Goal: Register for event/course

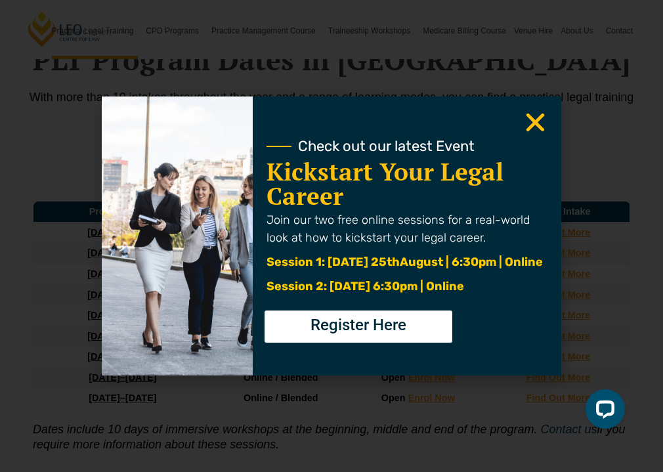
scroll to position [1595, 0]
click at [459, 121] on icon "Close" at bounding box center [535, 123] width 26 height 26
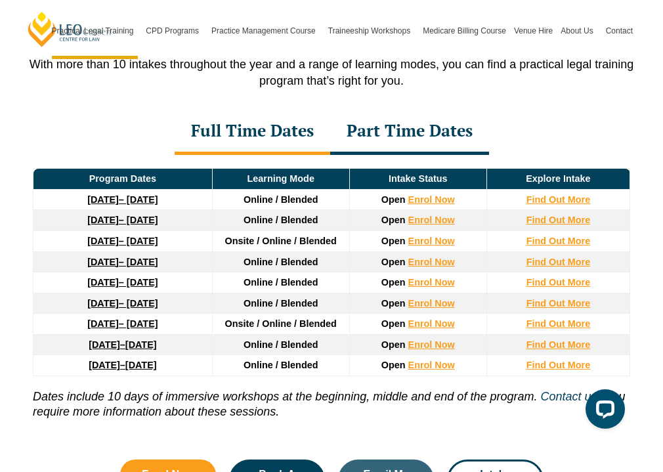
scroll to position [1628, 0]
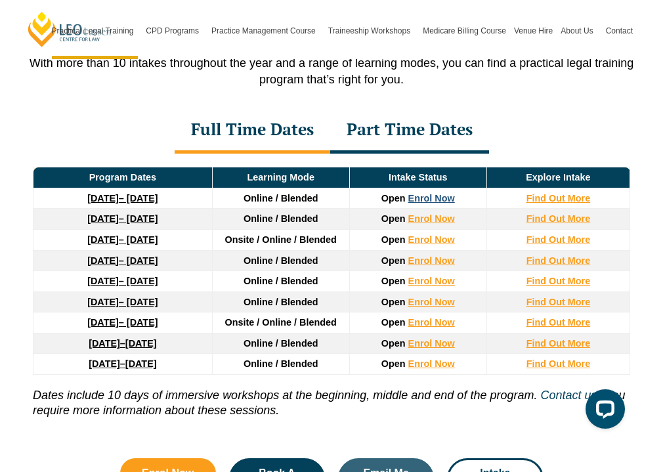
click at [416, 193] on link "Enrol Now" at bounding box center [431, 198] width 47 height 10
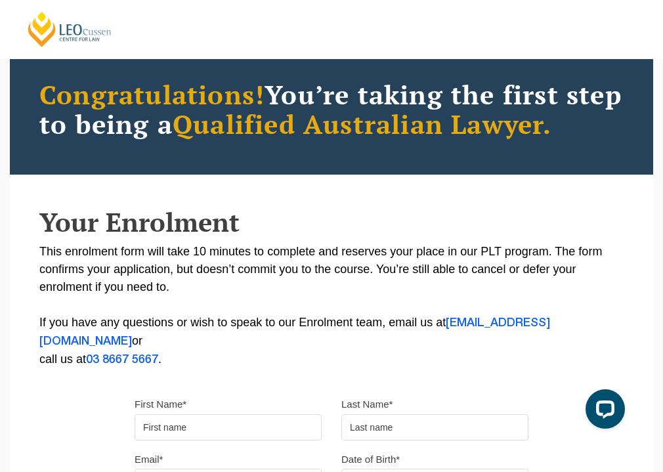
scroll to position [94, 0]
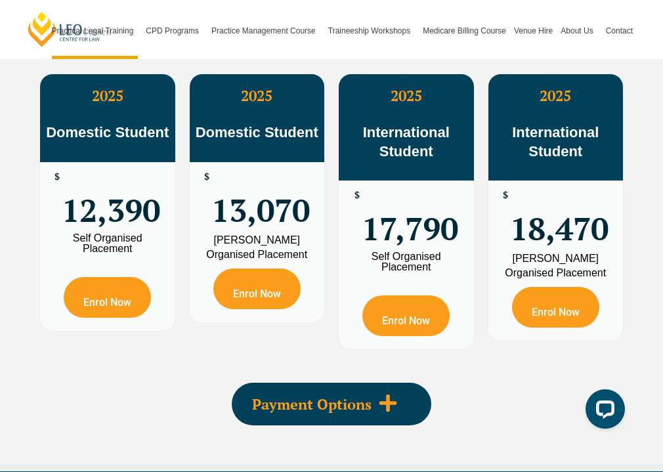
scroll to position [2304, 0]
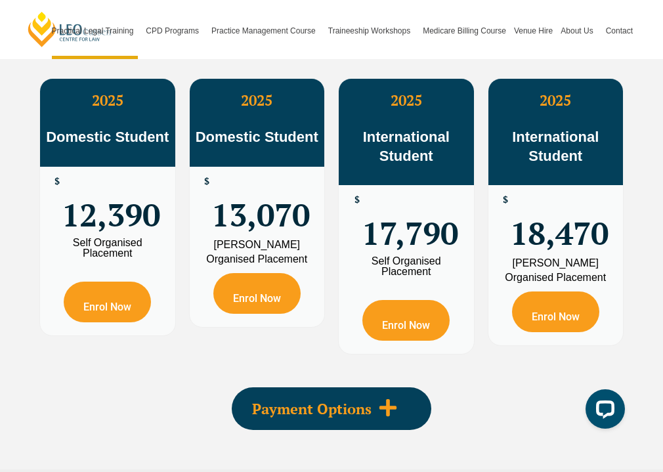
click at [388, 399] on icon at bounding box center [387, 407] width 17 height 17
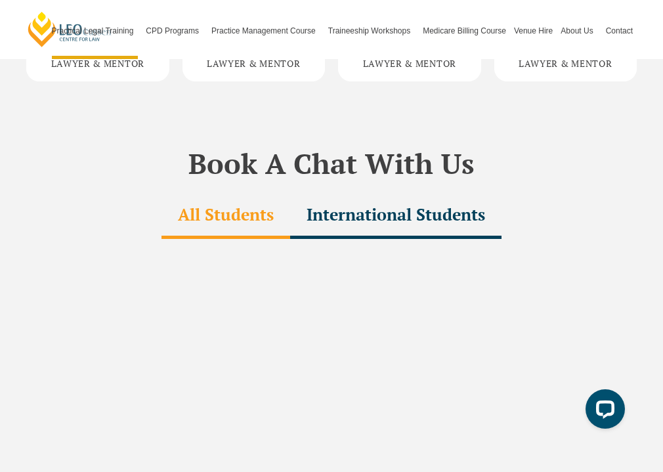
scroll to position [3964, 0]
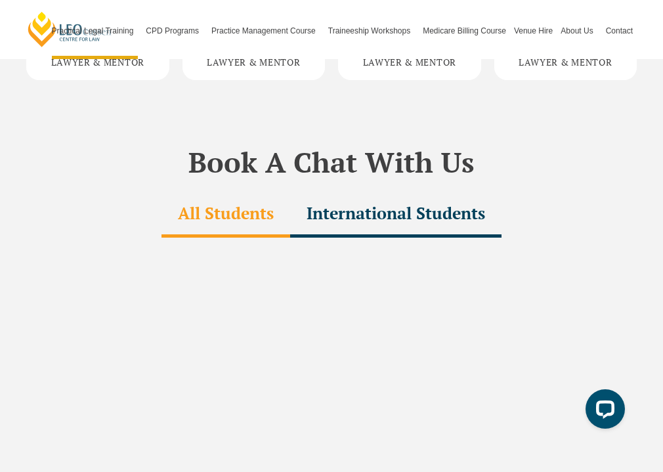
click at [421, 192] on div "International Students" at bounding box center [395, 215] width 211 height 46
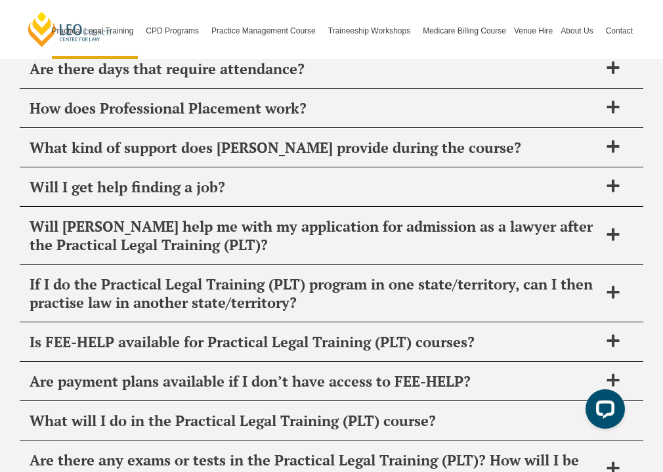
scroll to position [6779, 0]
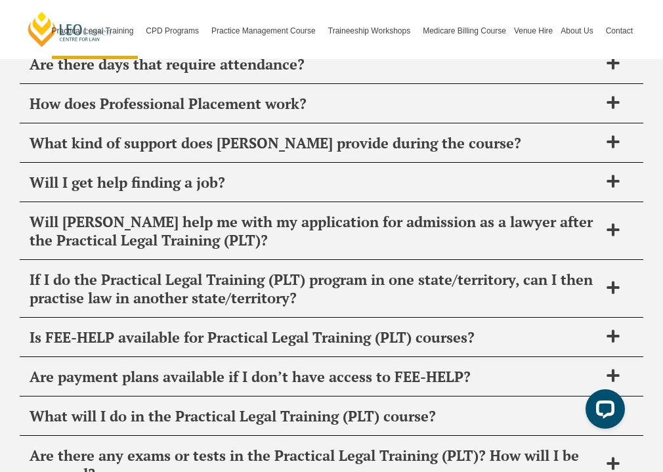
click at [527, 367] on span "Are payment plans available if I don’t have access to FEE-HELP?" at bounding box center [315, 376] width 570 height 18
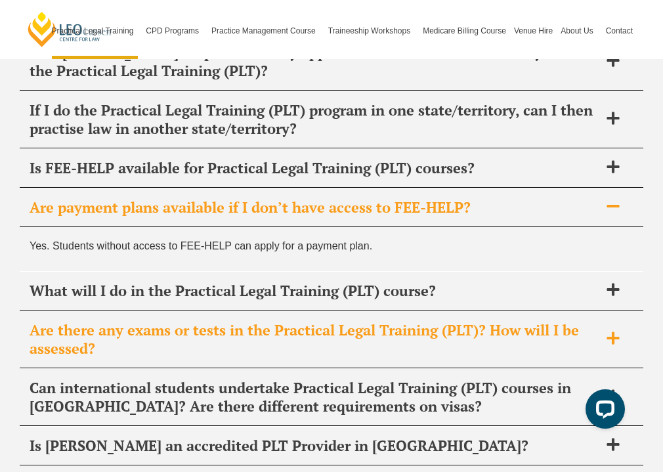
scroll to position [6954, 0]
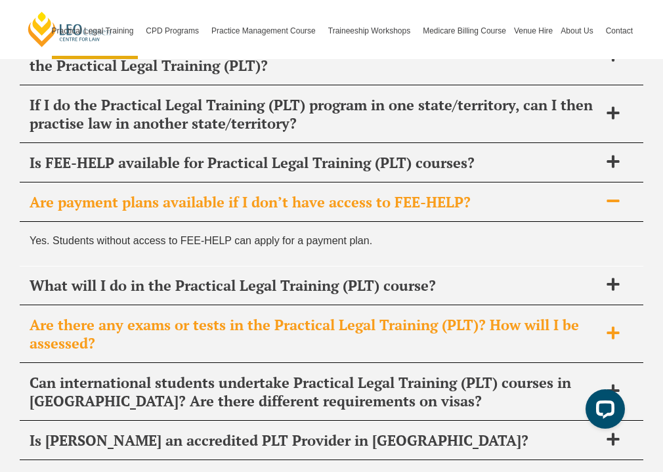
click at [530, 316] on span "Are there any exams or tests in the Practical Legal Training (PLT)? How will I …" at bounding box center [315, 334] width 570 height 37
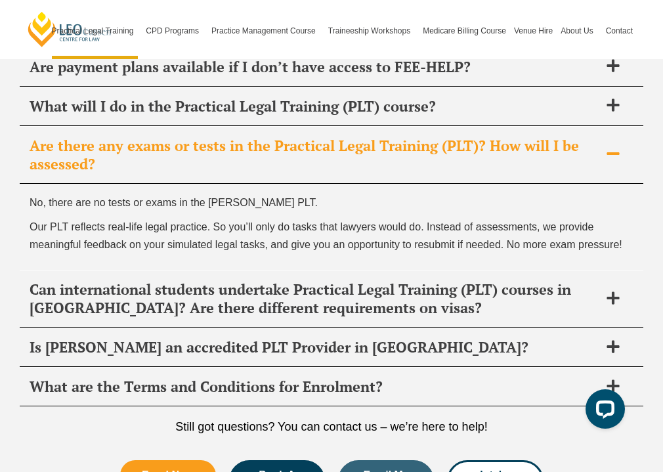
scroll to position [7091, 0]
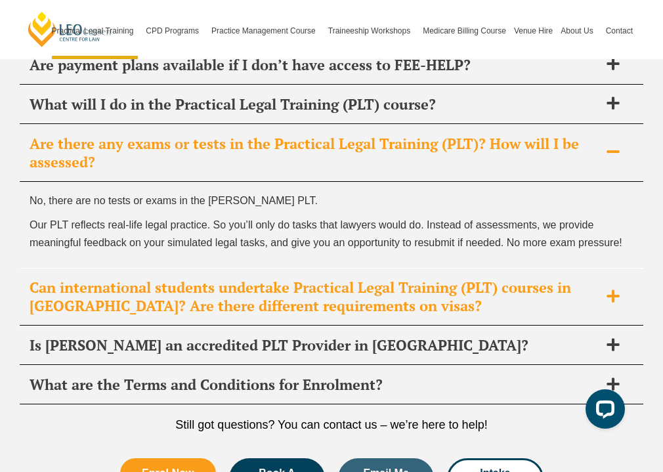
click at [528, 270] on div "Can international students undertake Practical Legal Training (PLT) courses in …" at bounding box center [331, 296] width 623 height 57
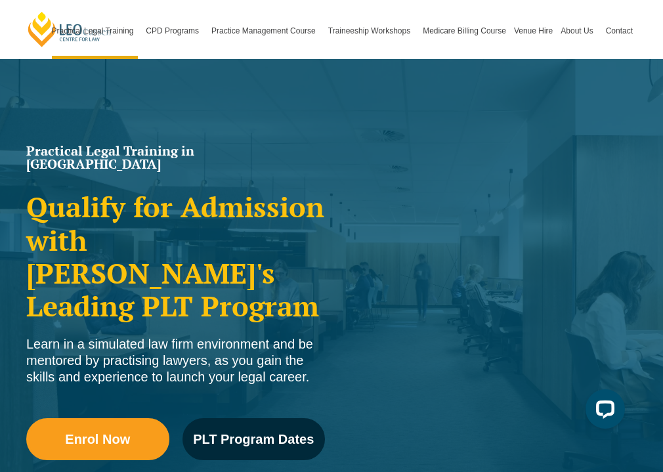
scroll to position [0, 0]
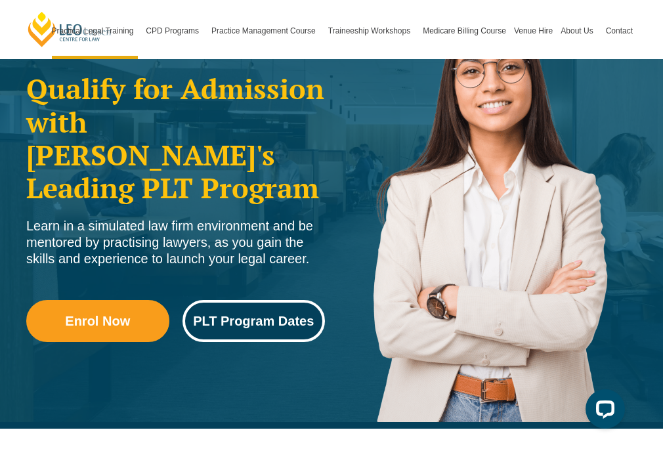
click at [287, 314] on span "PLT Program Dates" at bounding box center [253, 320] width 121 height 13
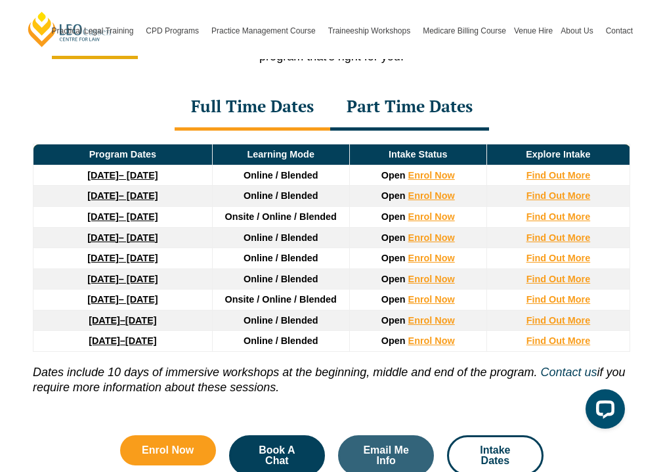
scroll to position [1656, 0]
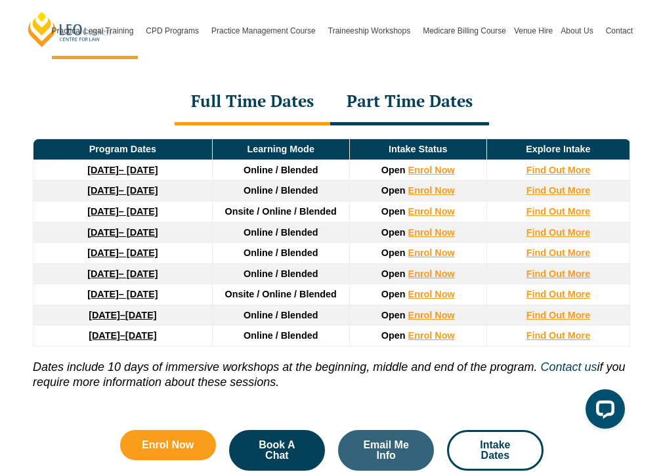
click at [413, 103] on div "Part Time Dates" at bounding box center [409, 102] width 159 height 46
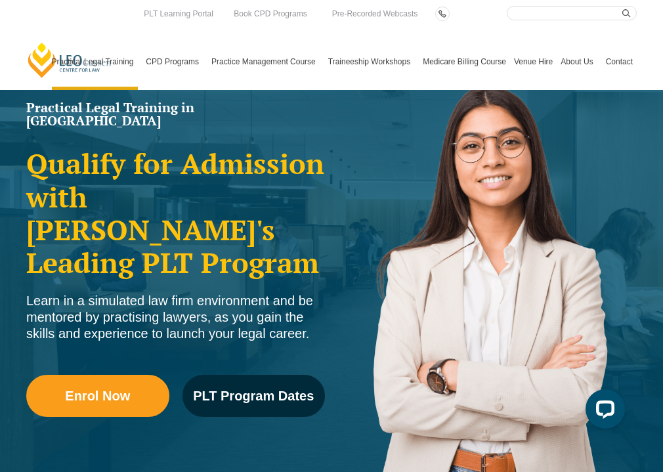
scroll to position [0, 0]
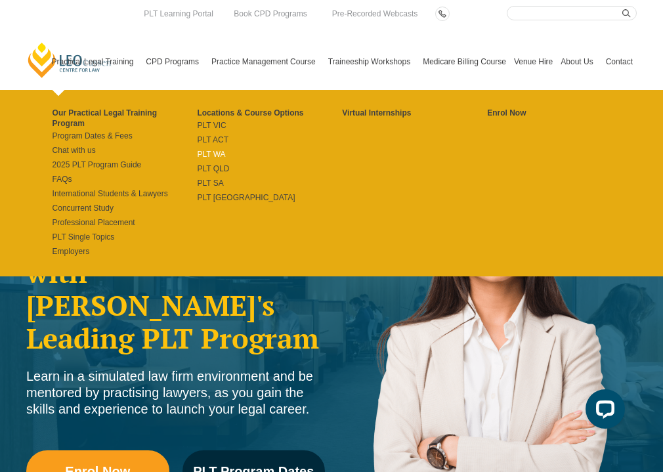
click at [204, 157] on link "PLT WA" at bounding box center [269, 154] width 145 height 10
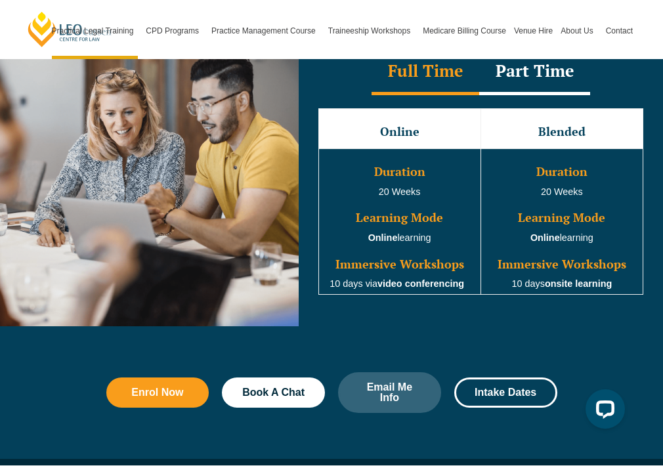
scroll to position [1090, 0]
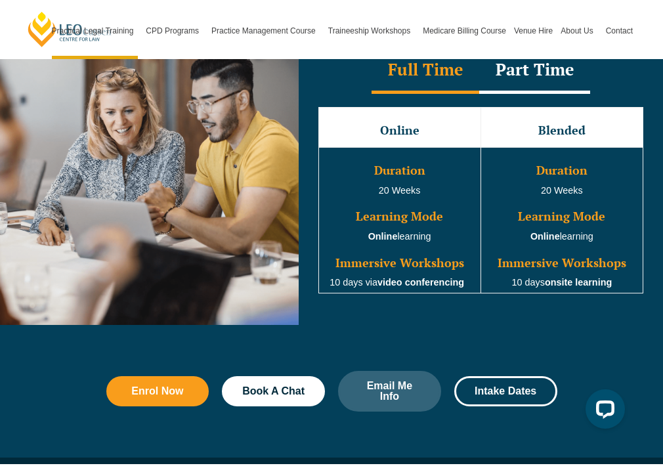
click at [534, 85] on div "Part Time" at bounding box center [534, 71] width 111 height 46
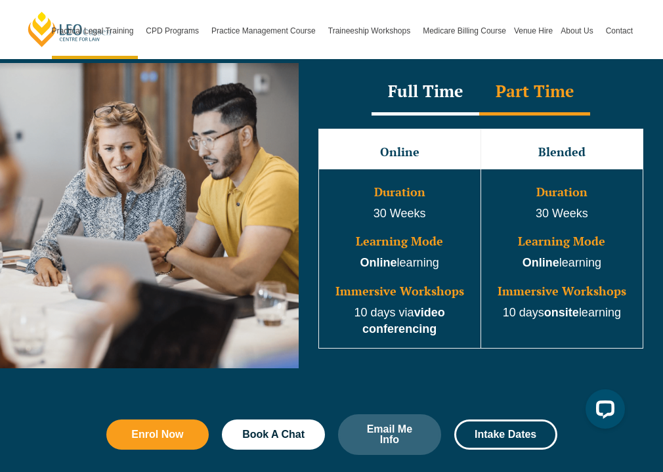
scroll to position [1049, 0]
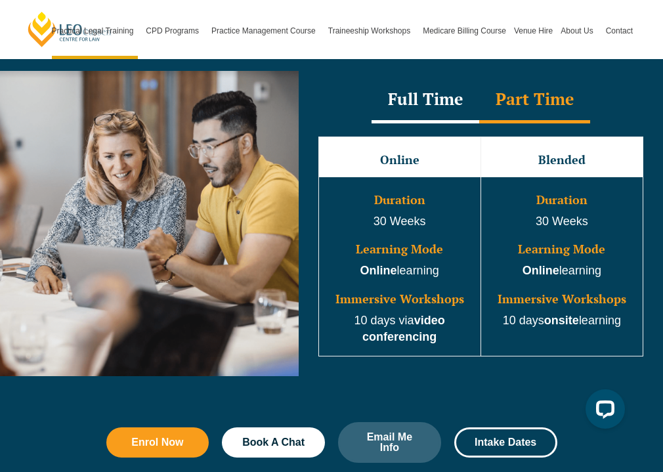
click at [450, 103] on div "Full Time" at bounding box center [425, 100] width 108 height 46
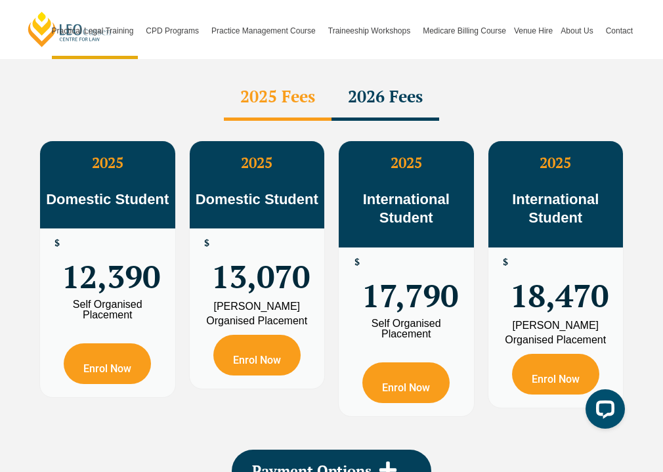
scroll to position [2260, 0]
